Goal: Information Seeking & Learning: Learn about a topic

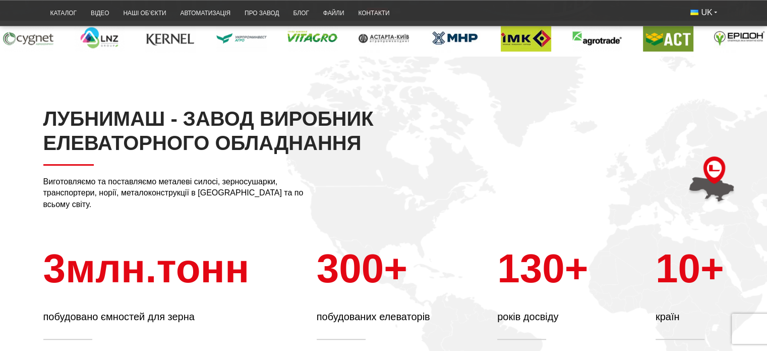
scroll to position [252, 0]
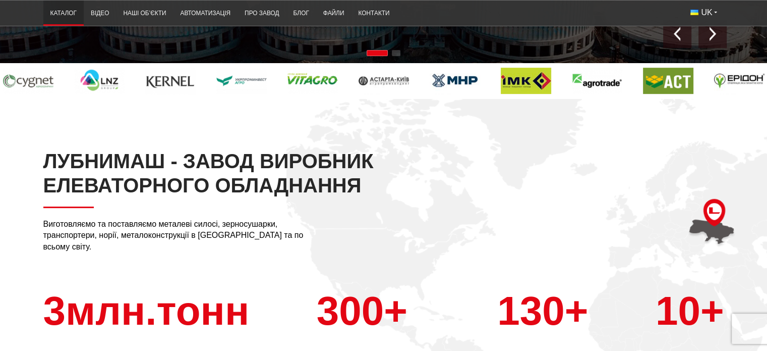
click at [63, 9] on link "Каталог" at bounding box center [63, 14] width 40 height 20
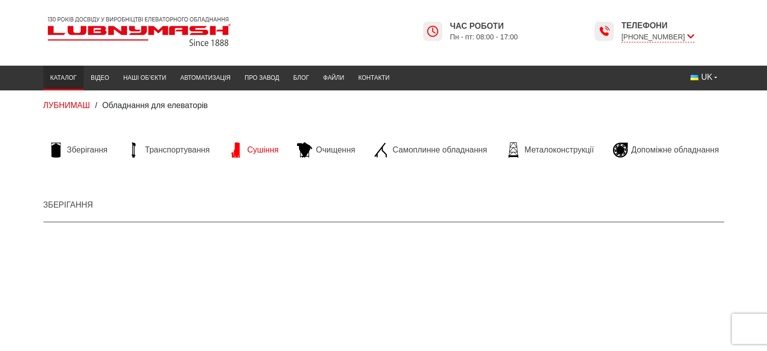
click at [263, 149] on span "Сушіння" at bounding box center [262, 149] width 31 height 11
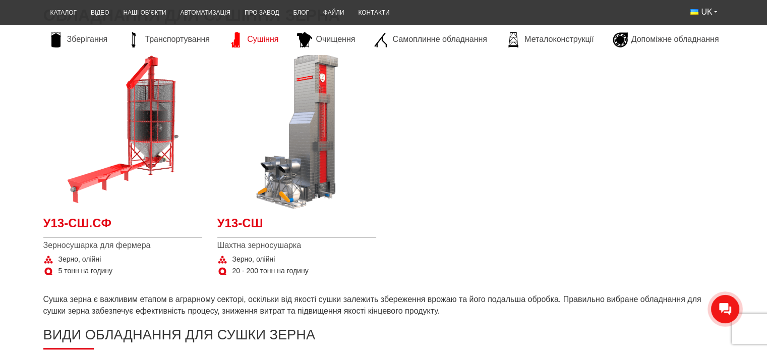
scroll to position [202, 0]
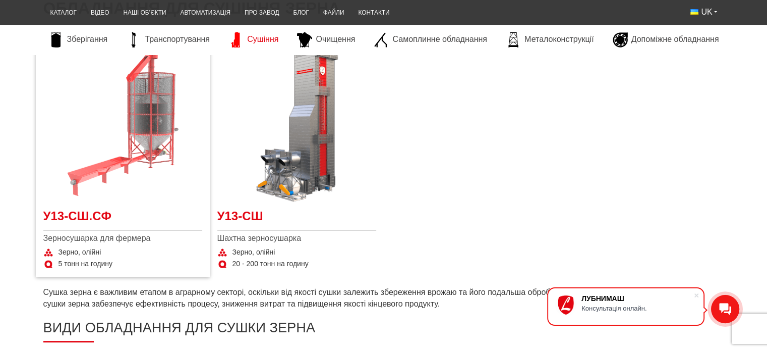
click at [146, 163] on img at bounding box center [122, 122] width 159 height 159
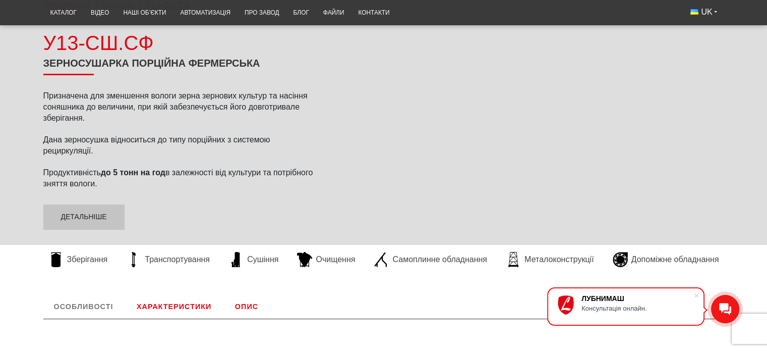
scroll to position [101, 0]
click at [100, 213] on link "Детальніше" at bounding box center [83, 216] width 81 height 25
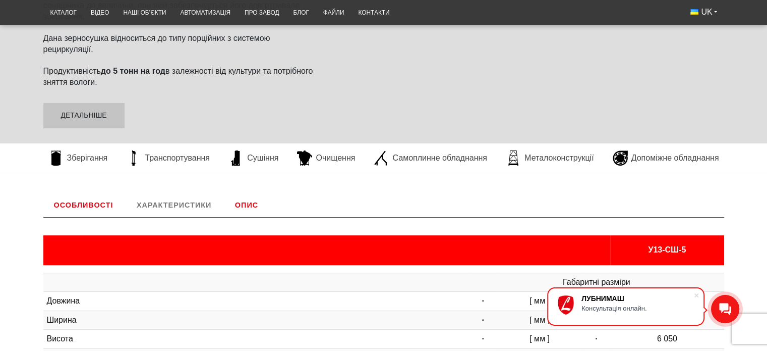
scroll to position [50, 0]
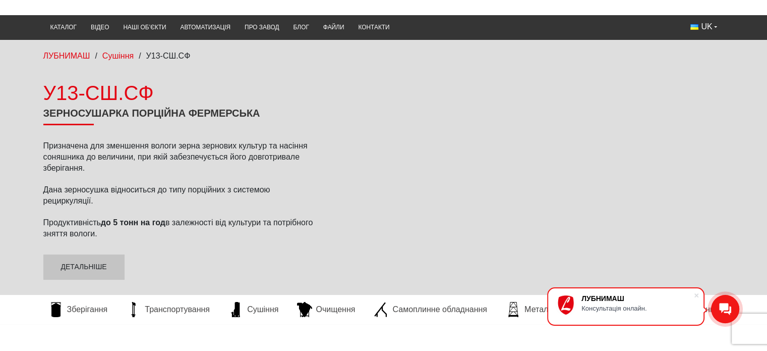
click at [110, 76] on div "ЛУБНИМАШ / Сушіння / У13-СШ.СФ У13-СШ.СФ Зерносушарка порційна фермерська Призн…" at bounding box center [383, 182] width 767 height 284
click at [109, 87] on div "У13-СШ.СФ" at bounding box center [180, 93] width 275 height 28
click at [109, 88] on div "У13-СШ.СФ" at bounding box center [180, 93] width 275 height 28
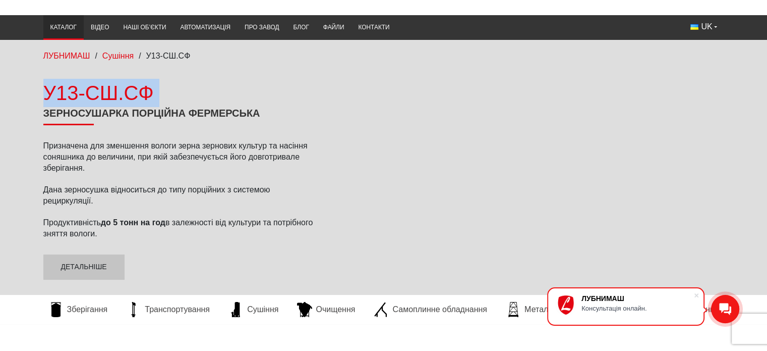
click at [69, 27] on link "Каталог" at bounding box center [63, 28] width 40 height 20
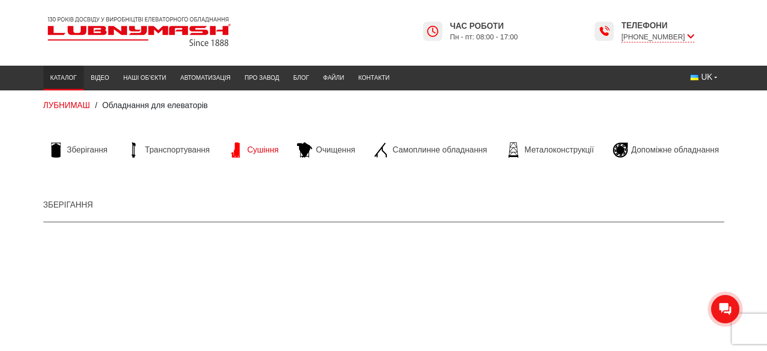
click at [271, 150] on span "Сушіння" at bounding box center [262, 149] width 31 height 11
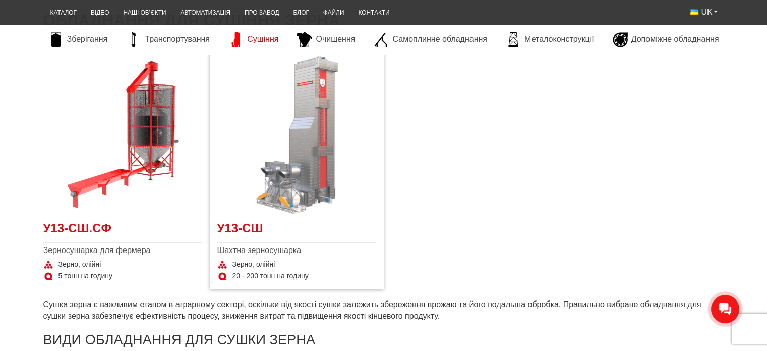
scroll to position [252, 0]
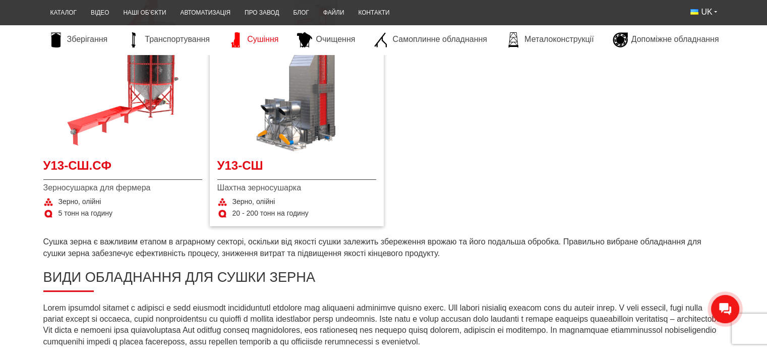
click at [266, 205] on span "Зерно, олійні" at bounding box center [254, 202] width 43 height 10
click at [266, 195] on div "У13-СШ Шахтна зерносушарка Зерно, олійні 20 - 200 тонн на годину" at bounding box center [296, 188] width 159 height 62
click at [265, 189] on span "Шахтна зерносушарка" at bounding box center [296, 187] width 159 height 11
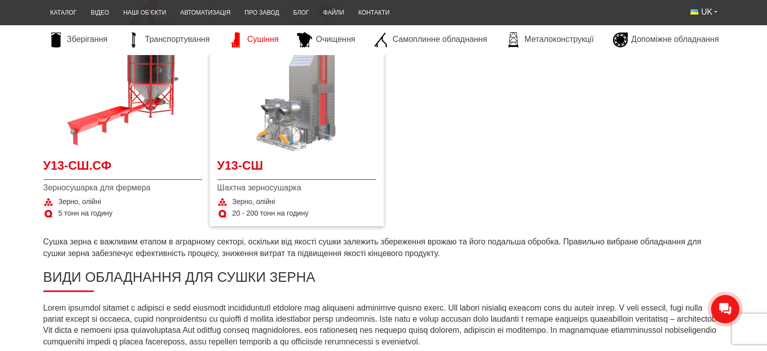
click at [274, 132] on img at bounding box center [296, 72] width 159 height 159
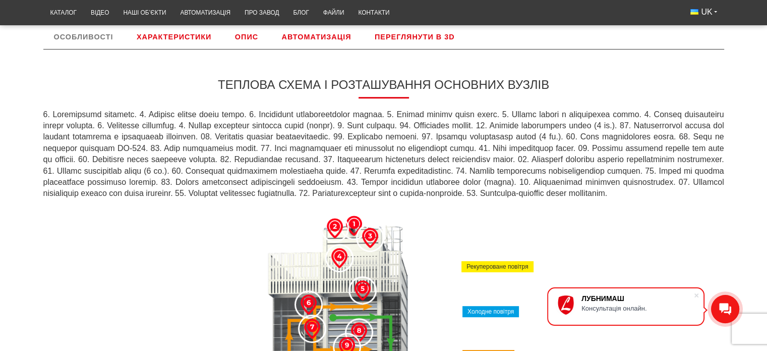
scroll to position [347, 0]
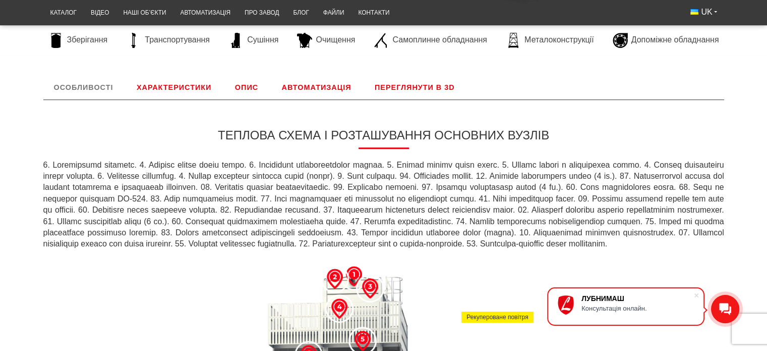
click at [184, 77] on link "Характеристики" at bounding box center [174, 87] width 96 height 24
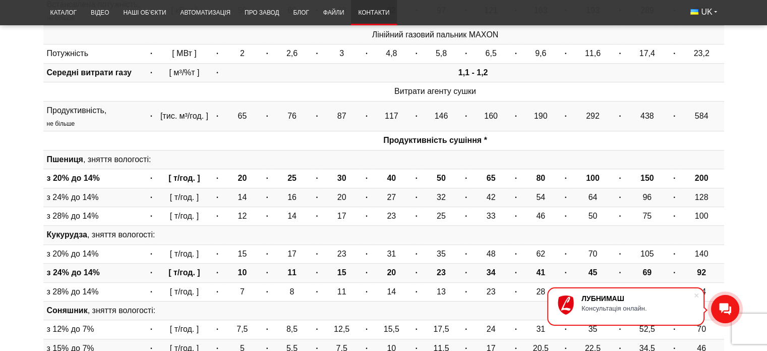
scroll to position [739, 0]
